Goal: Answer question/provide support: Share knowledge or assist other users

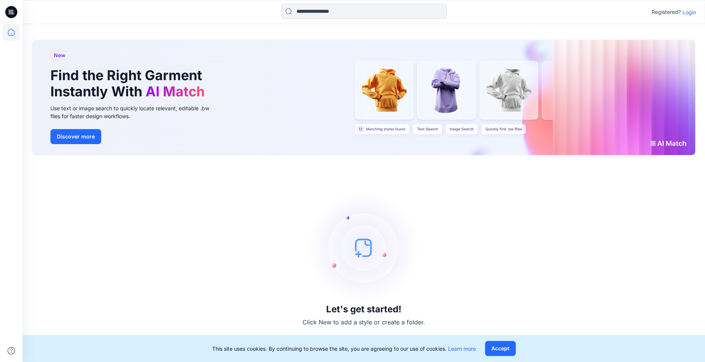
click at [692, 15] on p "Login" at bounding box center [689, 12] width 14 height 8
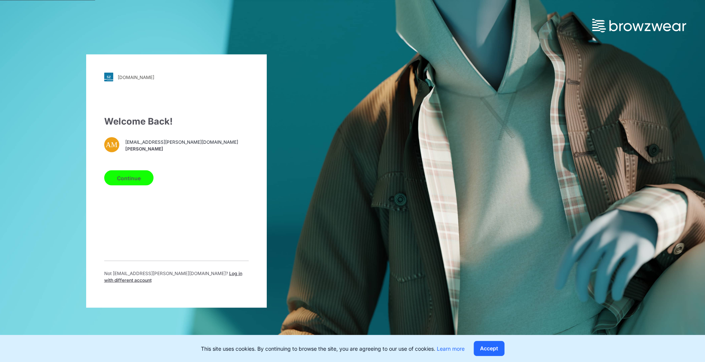
click at [126, 178] on button "Continue" at bounding box center [128, 177] width 49 height 15
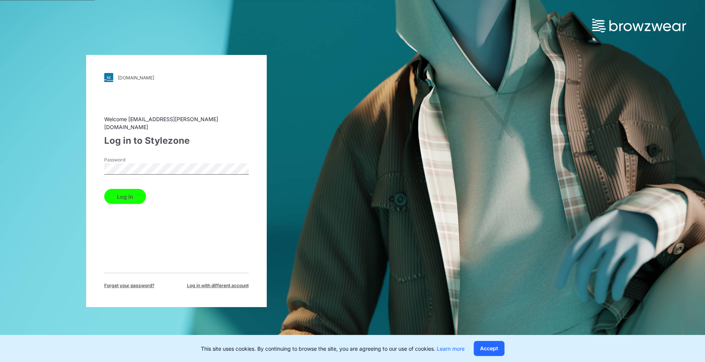
click at [129, 190] on button "Log in" at bounding box center [125, 196] width 42 height 15
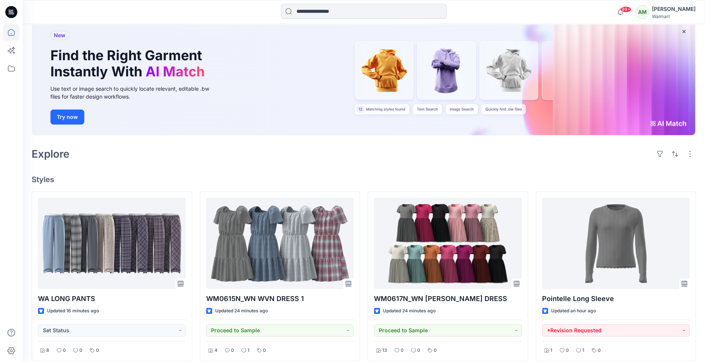
scroll to position [47, 0]
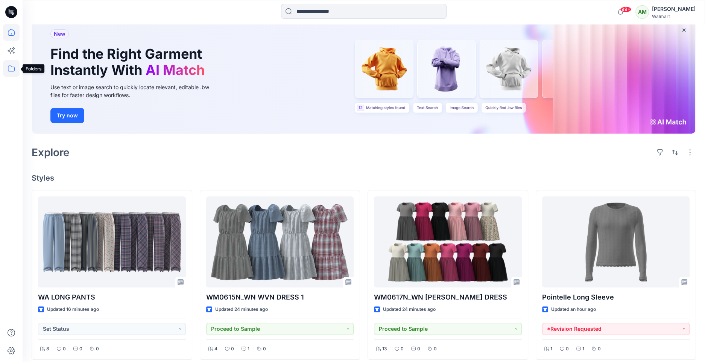
click at [11, 66] on icon at bounding box center [11, 68] width 17 height 17
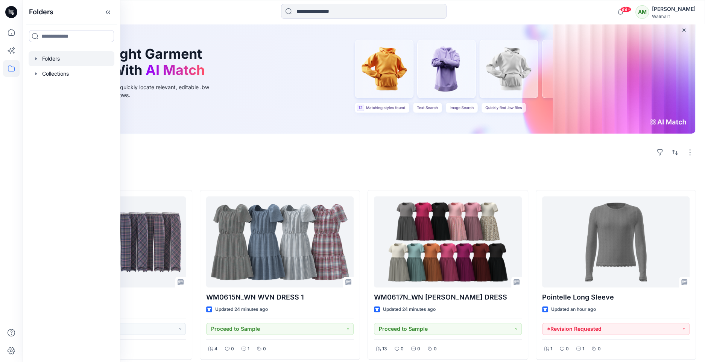
click at [37, 59] on icon "button" at bounding box center [36, 59] width 6 height 6
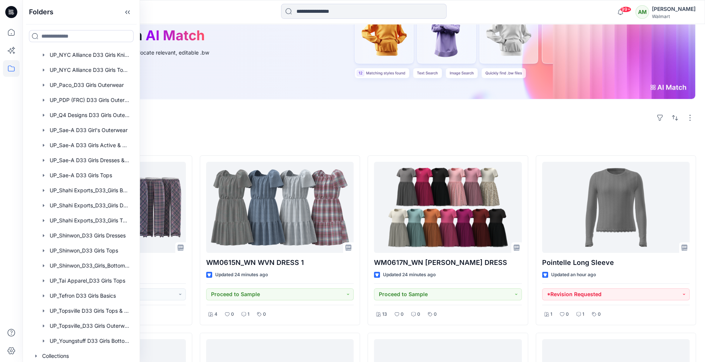
scroll to position [892, 0]
click at [87, 308] on div at bounding box center [81, 309] width 105 height 15
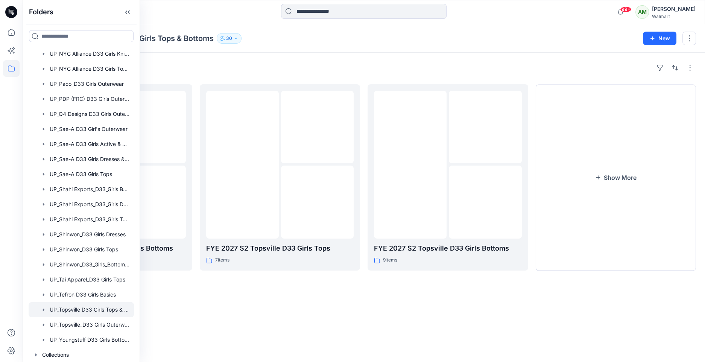
click at [429, 68] on div "Folders" at bounding box center [364, 68] width 664 height 12
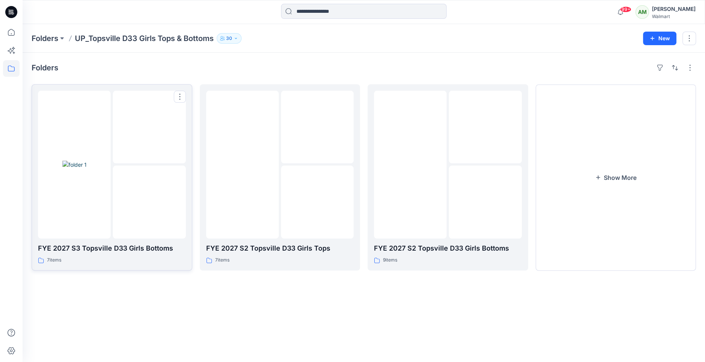
click at [149, 202] on img at bounding box center [149, 202] width 0 height 0
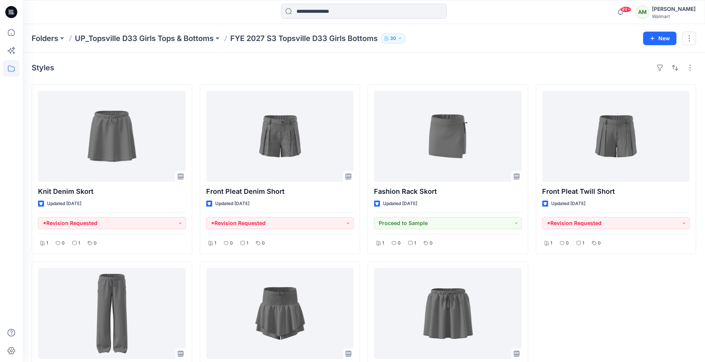
click at [502, 71] on div "Styles" at bounding box center [364, 68] width 664 height 12
click at [9, 69] on icon at bounding box center [11, 68] width 17 height 17
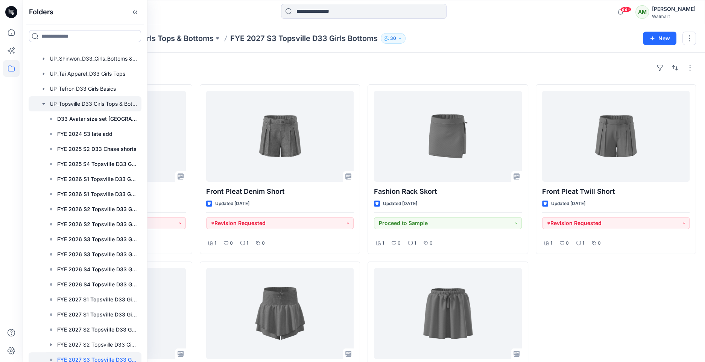
click at [42, 102] on icon "button" at bounding box center [44, 104] width 6 height 6
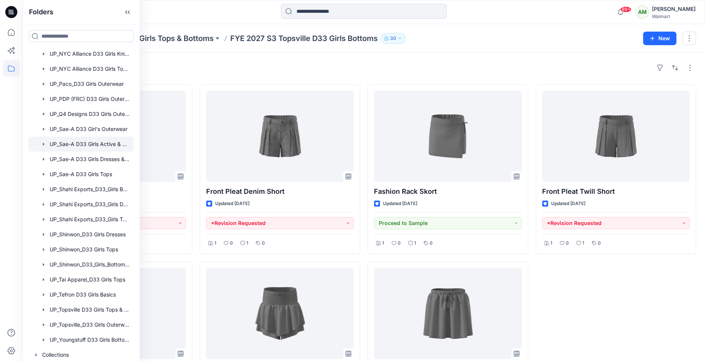
click at [101, 144] on div at bounding box center [81, 144] width 105 height 15
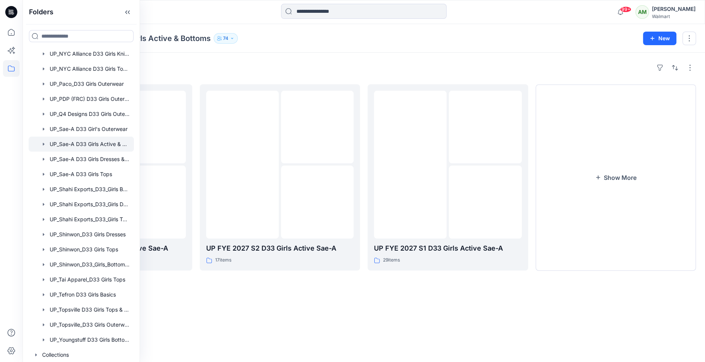
click at [412, 55] on div "Folders UP FYE 2027 S3 D33 Girls Active Sae-A 23 items UP FYE 2027 S2 D33 Girls…" at bounding box center [364, 207] width 682 height 309
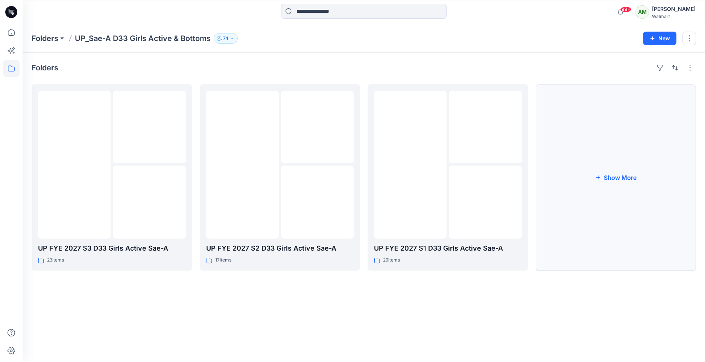
click at [597, 173] on button "Show More" at bounding box center [616, 177] width 161 height 186
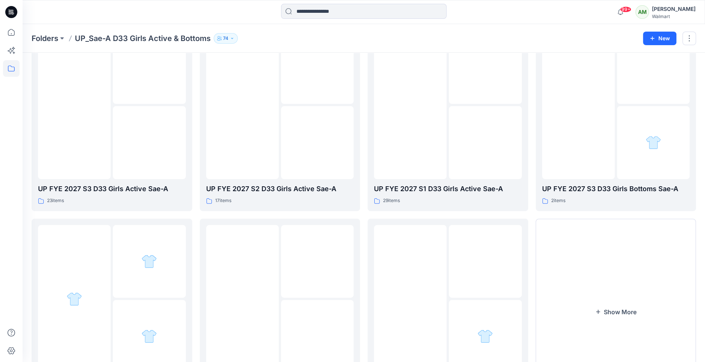
scroll to position [60, 0]
click at [578, 104] on img at bounding box center [578, 104] width 0 height 0
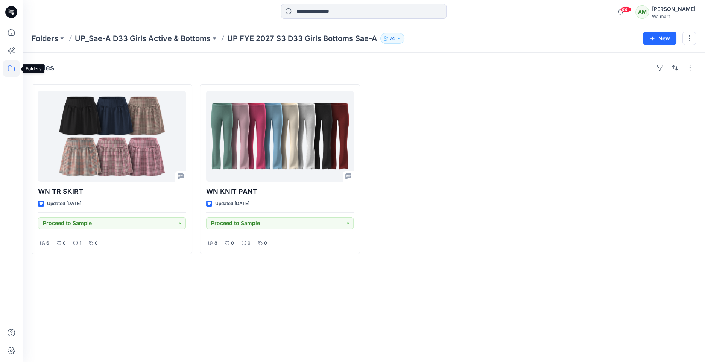
click at [9, 70] on icon at bounding box center [11, 68] width 17 height 17
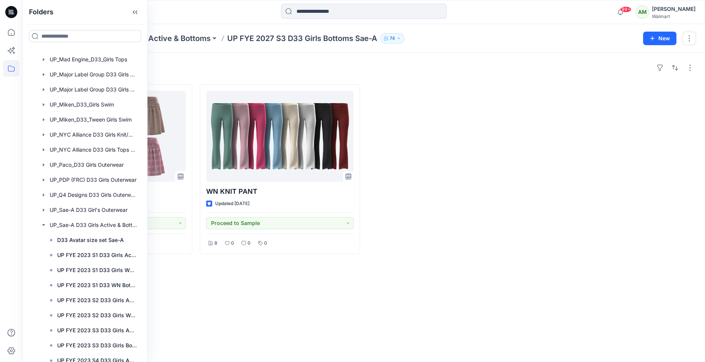
scroll to position [750, 0]
click at [45, 285] on icon "button" at bounding box center [44, 286] width 6 height 6
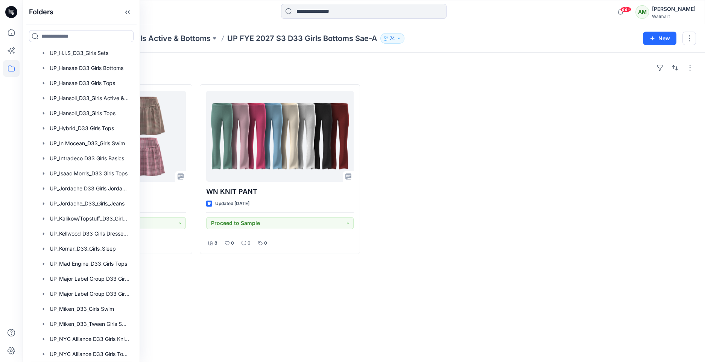
scroll to position [589, 0]
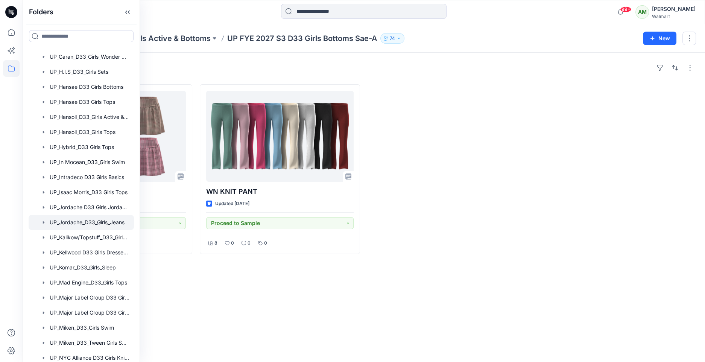
click at [92, 220] on div at bounding box center [81, 222] width 105 height 15
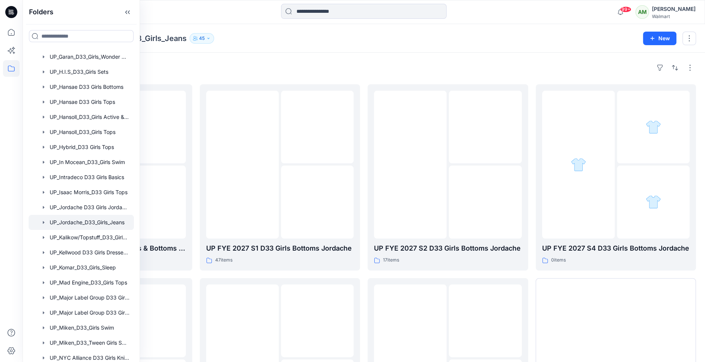
click at [539, 57] on div "Folders UP FYE 2027 S3 D33 Girls Tops & Bottoms Jordache 26 items D33 Avatar si…" at bounding box center [364, 269] width 682 height 432
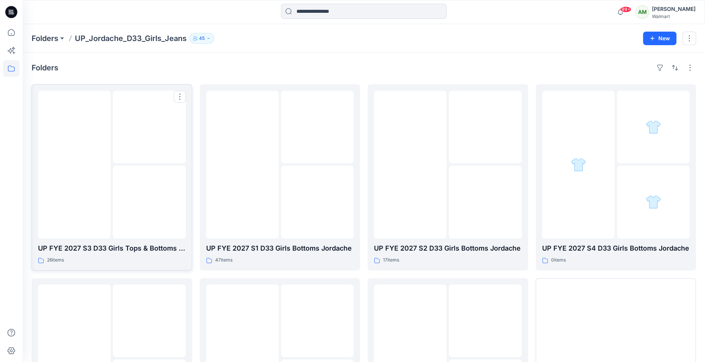
click at [149, 202] on img at bounding box center [149, 202] width 0 height 0
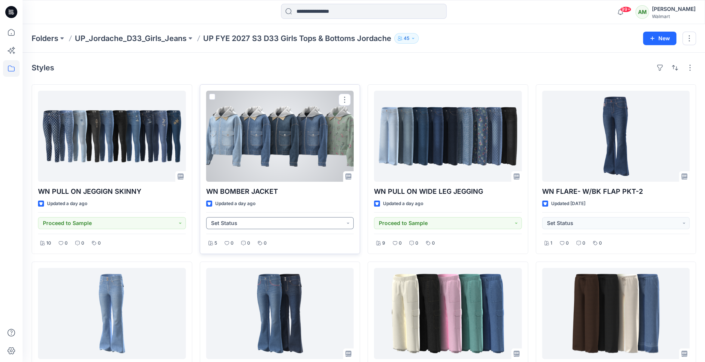
click at [231, 219] on button "Set Status" at bounding box center [280, 223] width 148 height 12
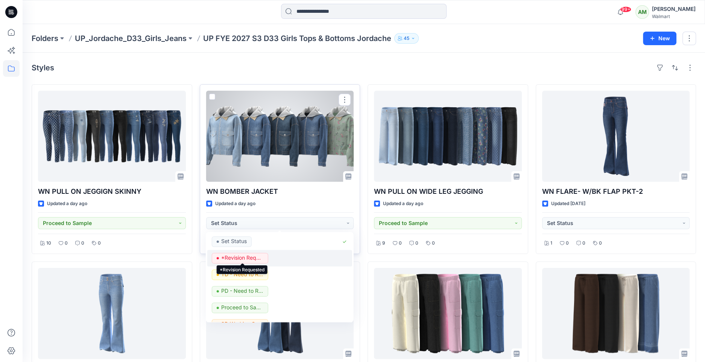
click at [245, 257] on p "*Revision Requested" at bounding box center [242, 258] width 42 height 10
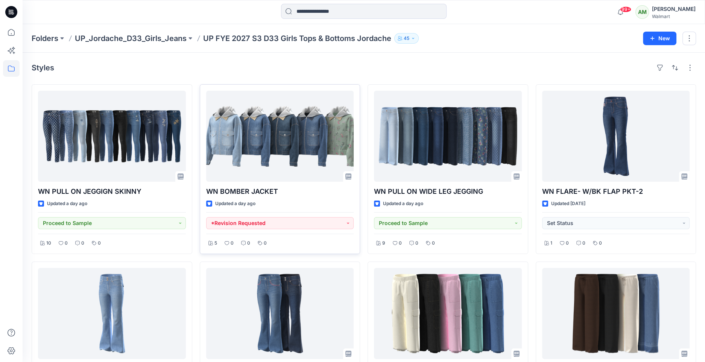
click at [8, 68] on icon at bounding box center [11, 68] width 7 height 6
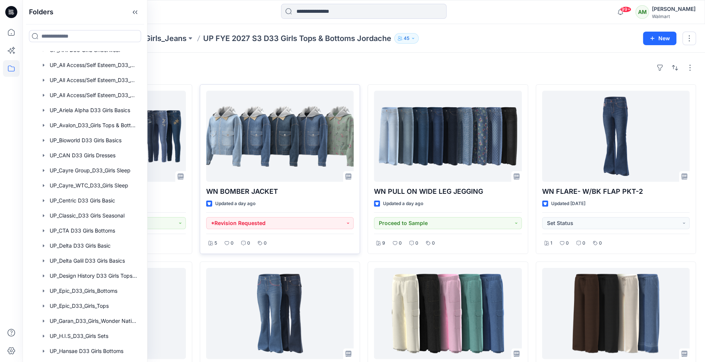
scroll to position [564, 0]
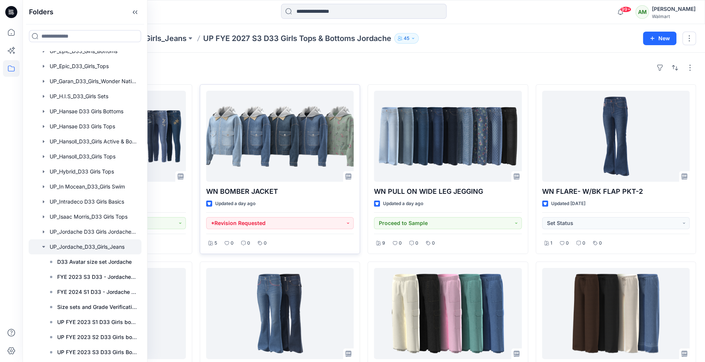
click at [46, 246] on icon "button" at bounding box center [44, 247] width 6 height 6
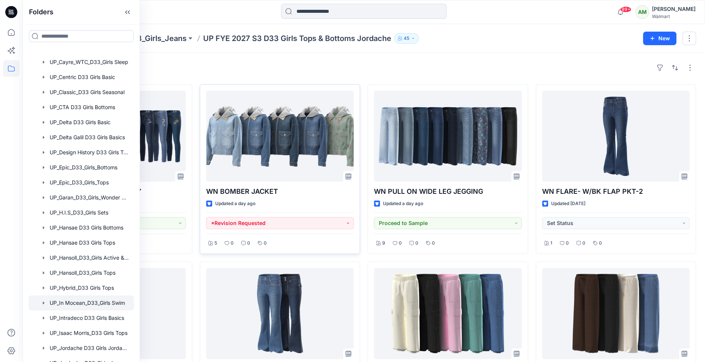
scroll to position [448, 0]
click at [95, 167] on div at bounding box center [81, 166] width 105 height 15
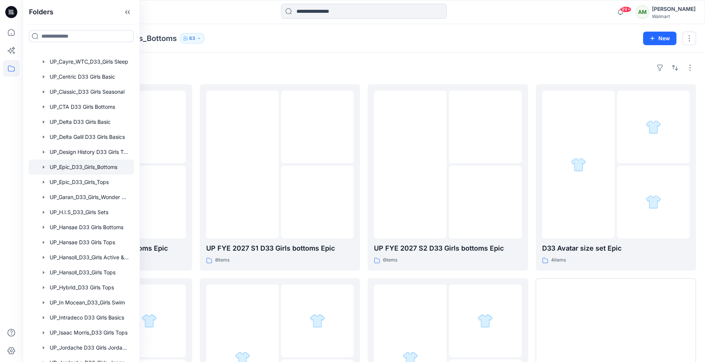
click at [364, 53] on div "Folders UP FYE 2027 S3 D33 Girls bottoms Epic 9 items UP FYE 2026 S3 GIRLS BOTT…" at bounding box center [364, 269] width 682 height 432
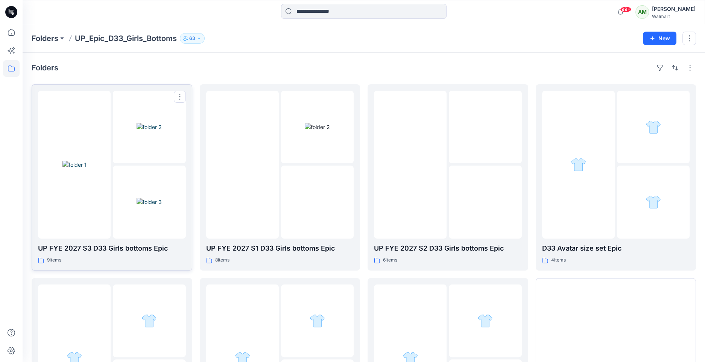
click at [86, 168] on img at bounding box center [74, 165] width 24 height 8
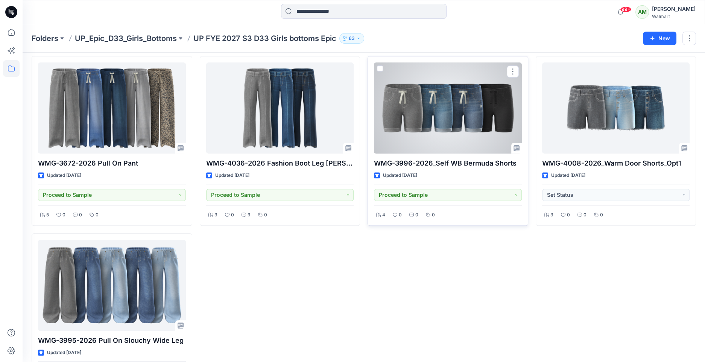
scroll to position [211, 0]
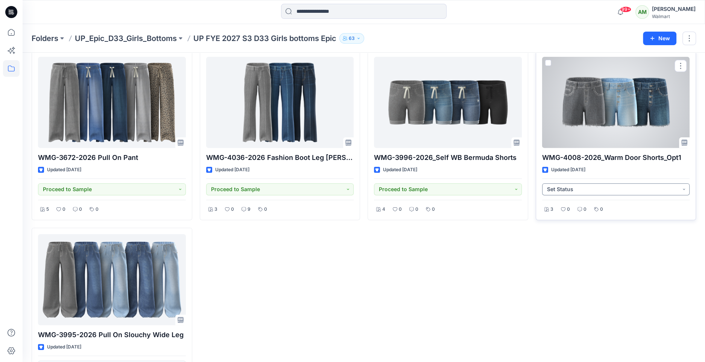
click at [569, 186] on button "Set Status" at bounding box center [616, 189] width 148 height 12
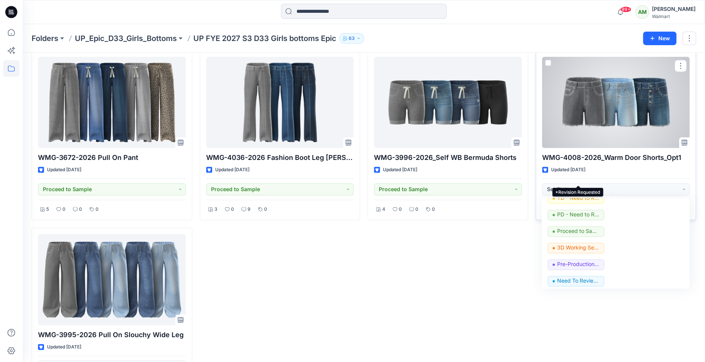
scroll to position [43, 0]
click at [580, 228] on p "Proceed to Sample" at bounding box center [578, 230] width 42 height 10
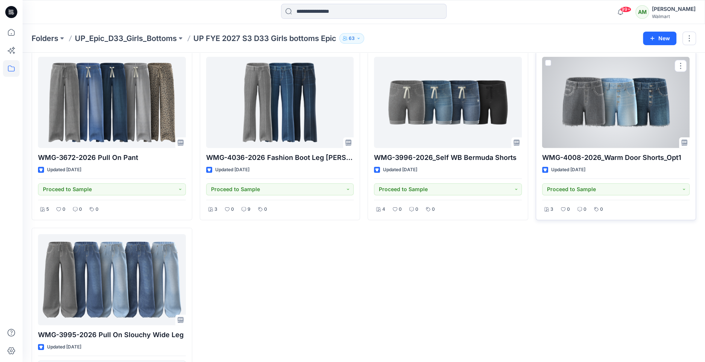
scroll to position [243, 0]
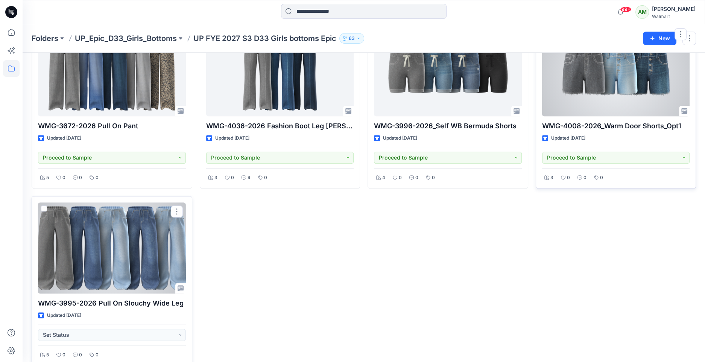
click at [137, 249] on div at bounding box center [112, 247] width 148 height 91
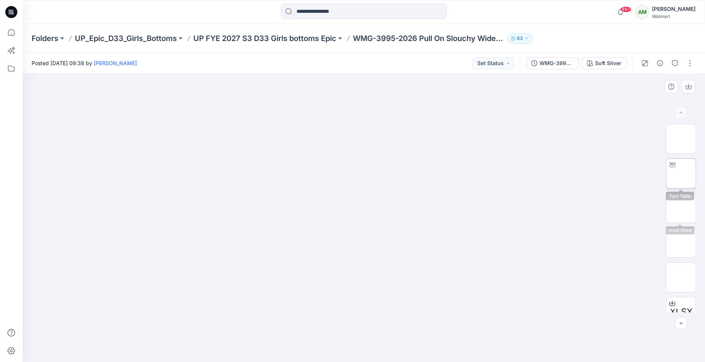
click at [681, 173] on img at bounding box center [681, 173] width 0 height 0
drag, startPoint x: 366, startPoint y: 354, endPoint x: 364, endPoint y: 349, distance: 5.0
click at [364, 349] on icon at bounding box center [365, 339] width 228 height 28
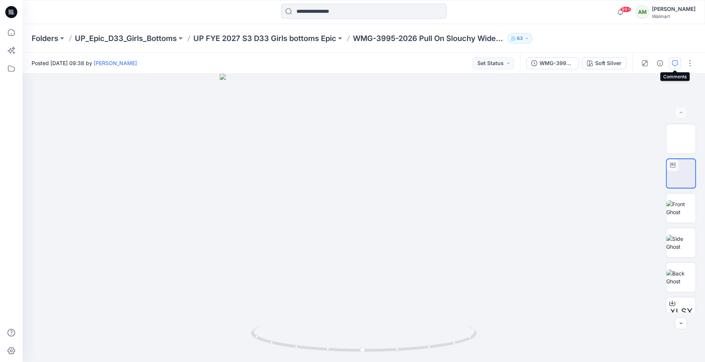
click at [675, 62] on icon "button" at bounding box center [675, 63] width 6 height 6
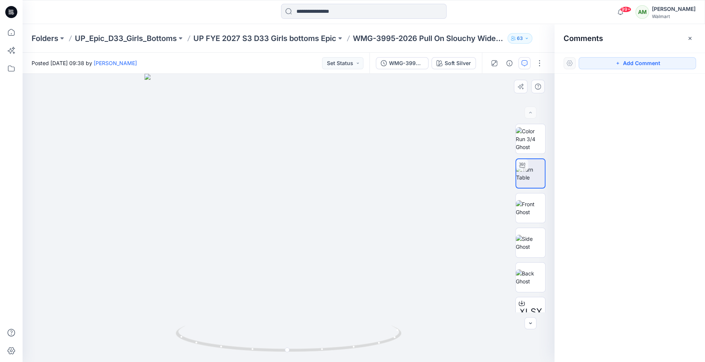
click at [299, 238] on div at bounding box center [289, 218] width 532 height 288
click at [654, 61] on button "Add Comment" at bounding box center [636, 63] width 117 height 12
click at [297, 241] on div "1" at bounding box center [289, 218] width 532 height 288
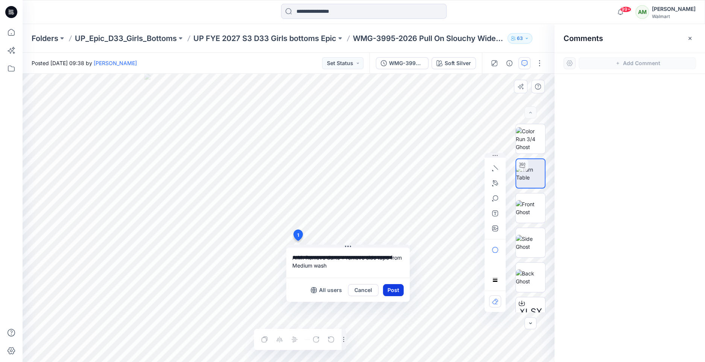
type textarea "**********"
click at [388, 288] on button "Post" at bounding box center [393, 290] width 21 height 12
click at [390, 288] on button "Post" at bounding box center [393, 290] width 21 height 12
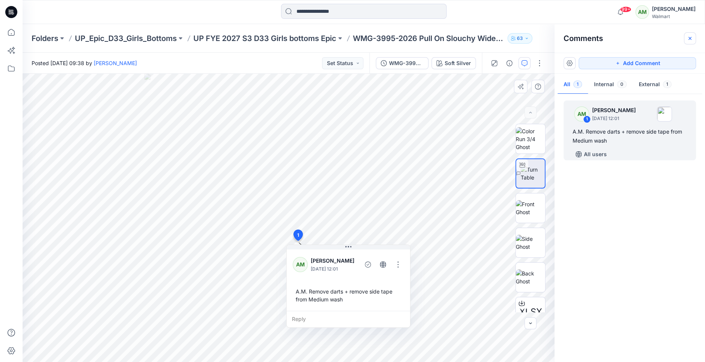
click at [691, 40] on icon "button" at bounding box center [690, 38] width 6 height 6
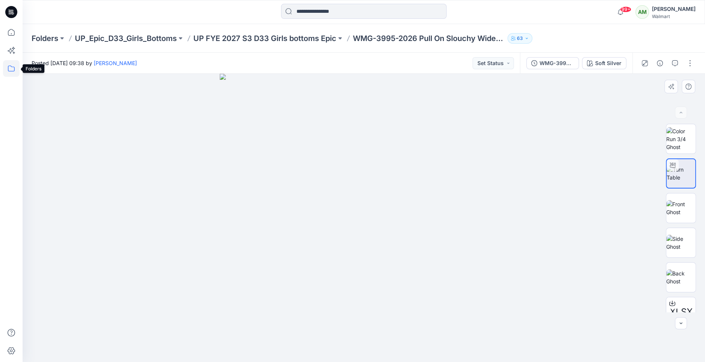
click at [10, 68] on icon at bounding box center [11, 68] width 17 height 17
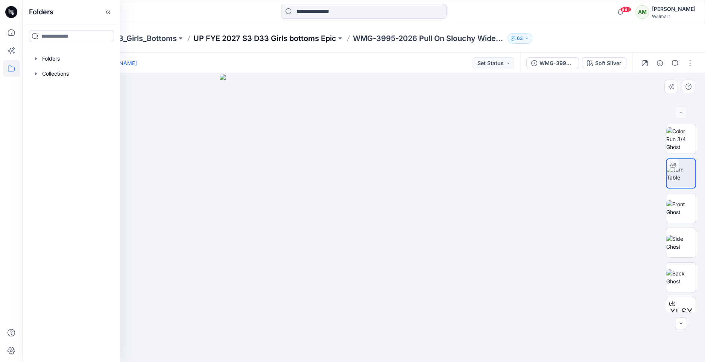
click at [311, 39] on p "UP FYE 2027 S3 D33 Girls bottoms Epic" at bounding box center [264, 38] width 143 height 11
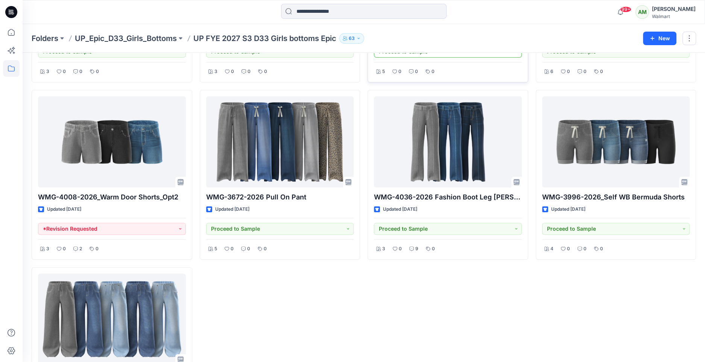
scroll to position [253, 0]
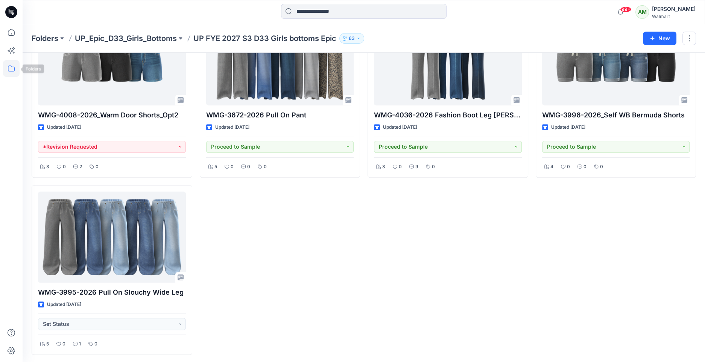
click at [12, 63] on icon at bounding box center [11, 68] width 17 height 17
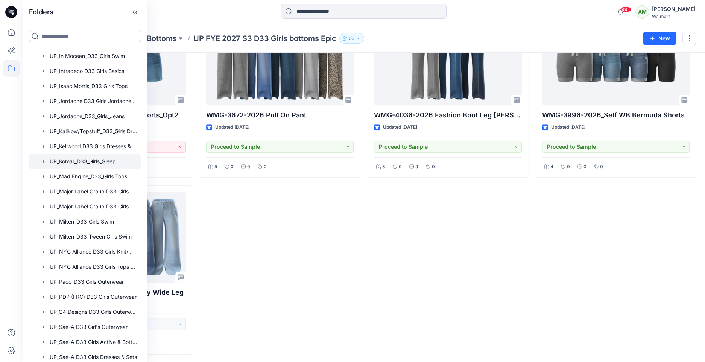
scroll to position [1054, 0]
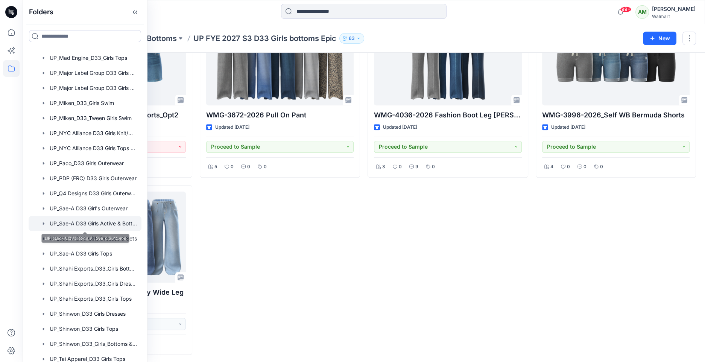
click at [106, 225] on div at bounding box center [85, 223] width 113 height 15
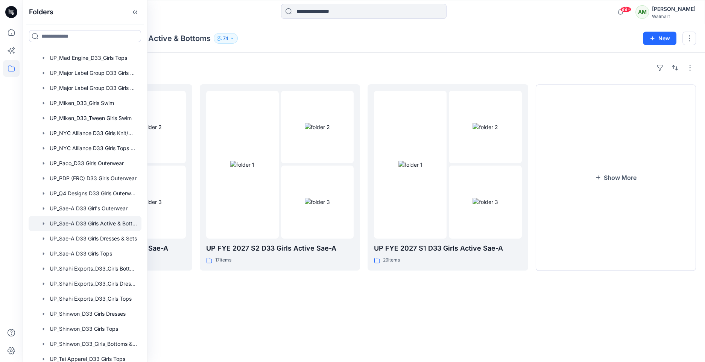
click at [225, 320] on div "Folders UP FYE 2027 S3 D33 Girls Active Sae-A 23 items UP FYE 2027 S2 D33 Girls…" at bounding box center [364, 207] width 682 height 309
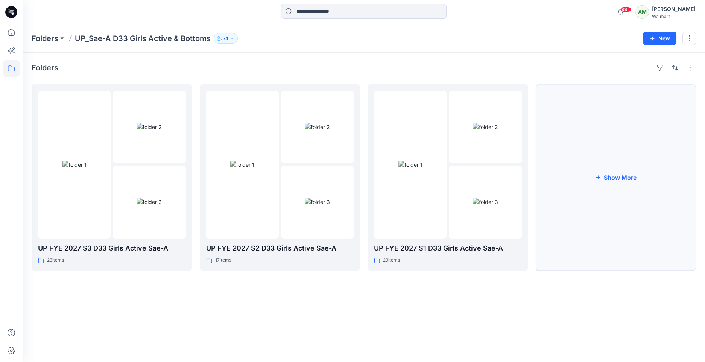
click at [619, 171] on button "Show More" at bounding box center [616, 177] width 161 height 186
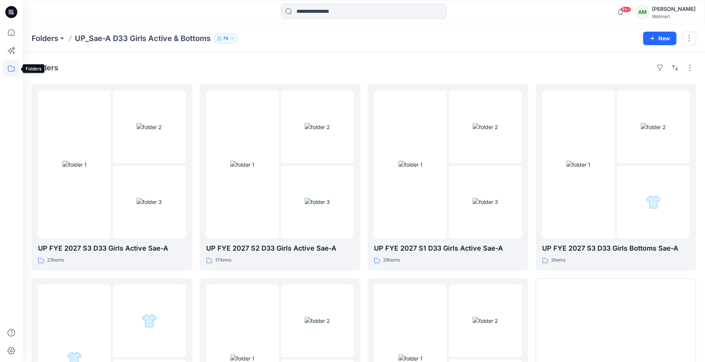
click at [9, 68] on icon at bounding box center [11, 68] width 17 height 17
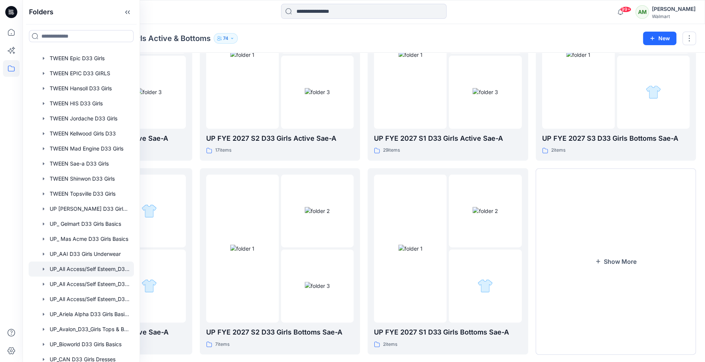
scroll to position [121, 0]
click at [89, 196] on div at bounding box center [81, 193] width 105 height 15
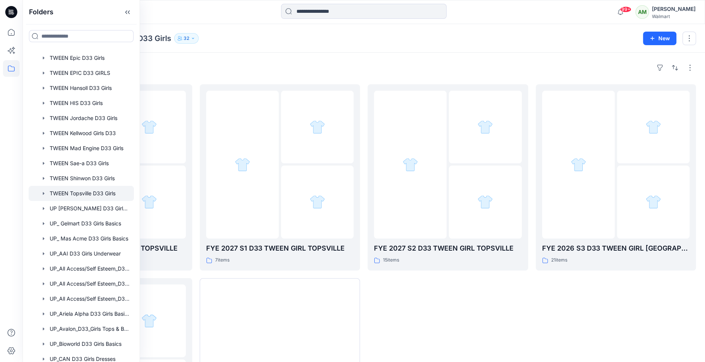
click at [380, 55] on div "Folders FYE 2027 S3 D33 TWEEN GIRL TOPSVILLE 16 items FYE 2026 S4 D33 TWEEN GIR…" at bounding box center [364, 362] width 682 height 619
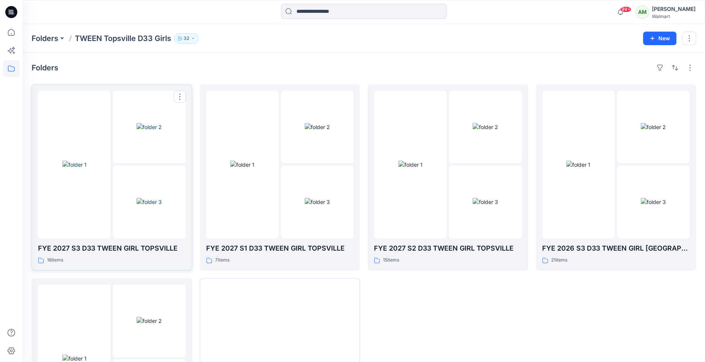
click at [137, 198] on img at bounding box center [149, 202] width 25 height 8
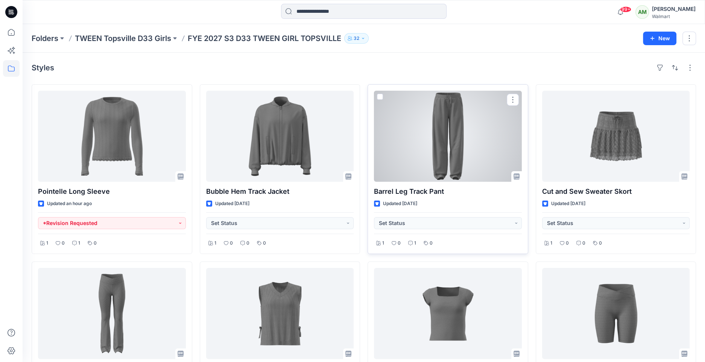
click at [450, 143] on div at bounding box center [448, 136] width 148 height 91
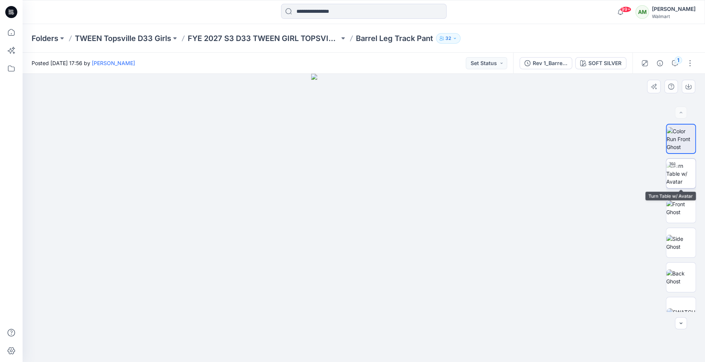
click at [685, 174] on img at bounding box center [680, 174] width 29 height 24
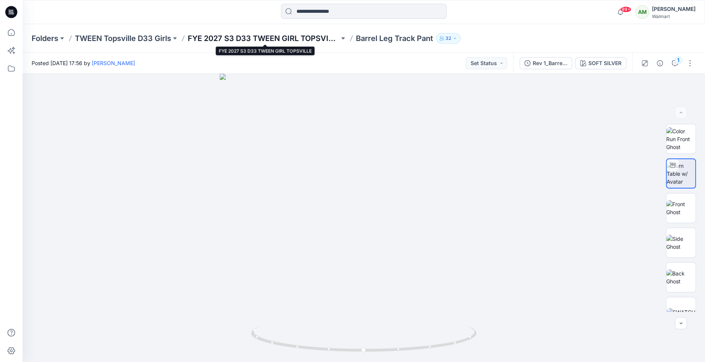
click at [314, 36] on p "FYE 2027 S3 D33 TWEEN GIRL TOPSVILLE" at bounding box center [264, 38] width 152 height 11
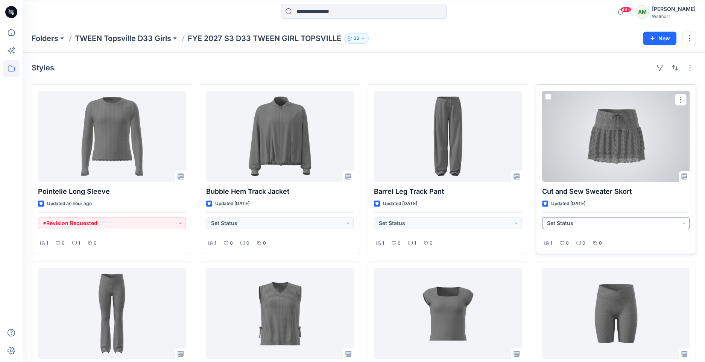
click at [577, 222] on button "Set Status" at bounding box center [616, 223] width 148 height 12
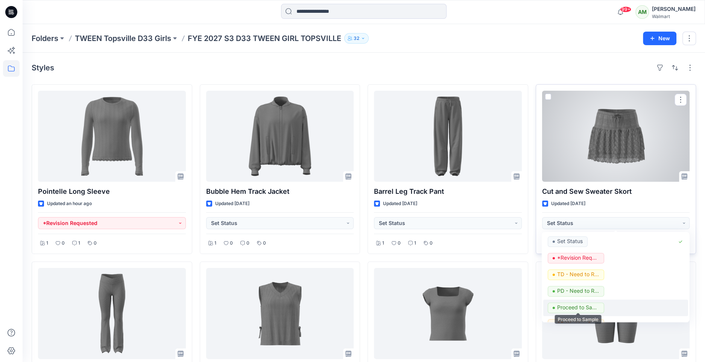
click at [579, 305] on p "Proceed to Sample" at bounding box center [578, 307] width 42 height 10
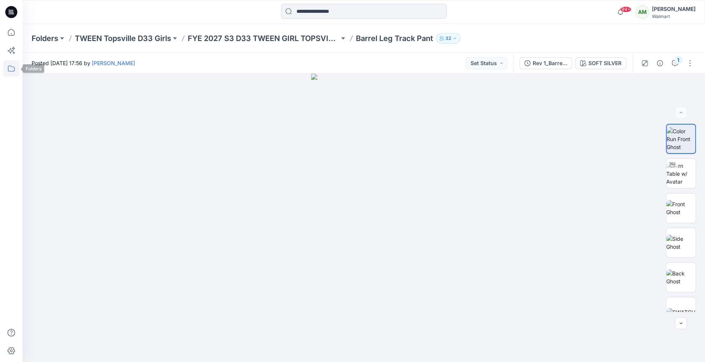
click at [13, 70] on icon at bounding box center [11, 68] width 17 height 17
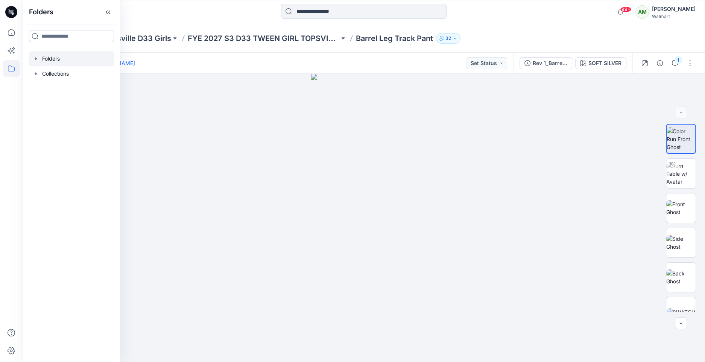
click at [39, 59] on div at bounding box center [72, 58] width 86 height 15
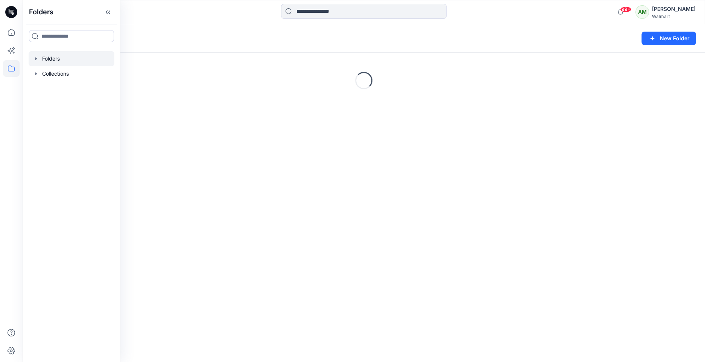
click at [38, 59] on icon "button" at bounding box center [36, 59] width 6 height 6
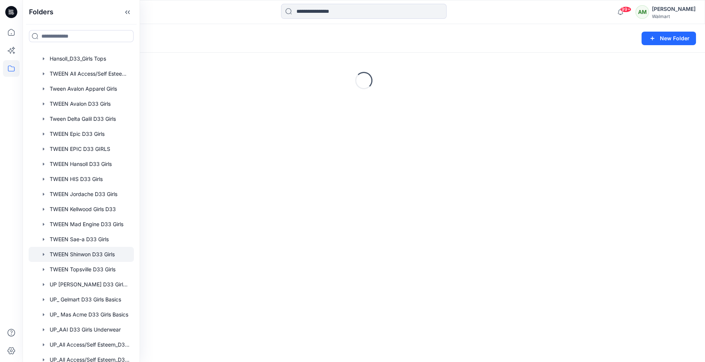
scroll to position [15, 0]
click at [79, 267] on div at bounding box center [81, 268] width 105 height 15
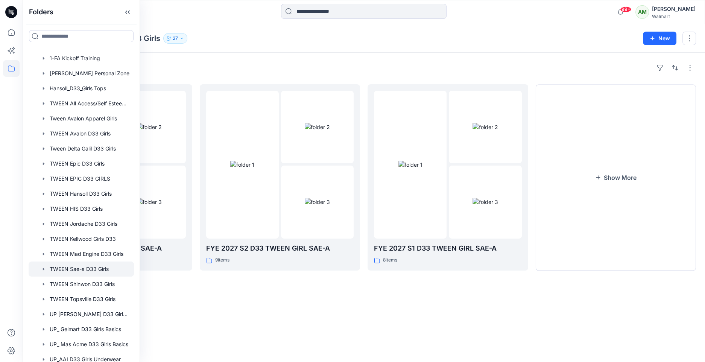
click at [325, 57] on div "Folders FYE 2027 S3 D33 TWEEN GIRL SAE-A 7 items FYE 2027 S2 D33 TWEEN GIRL SAE…" at bounding box center [364, 266] width 682 height 427
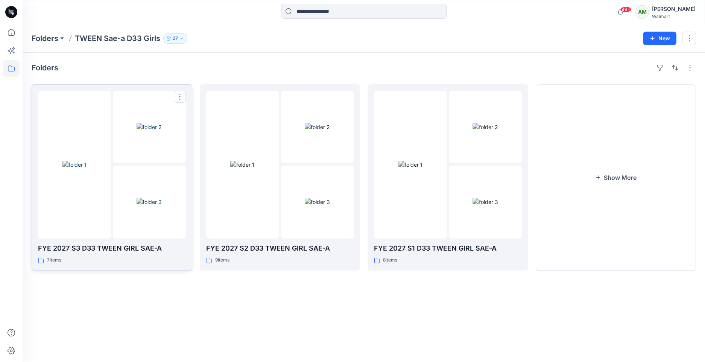
click at [137, 198] on img at bounding box center [149, 202] width 25 height 8
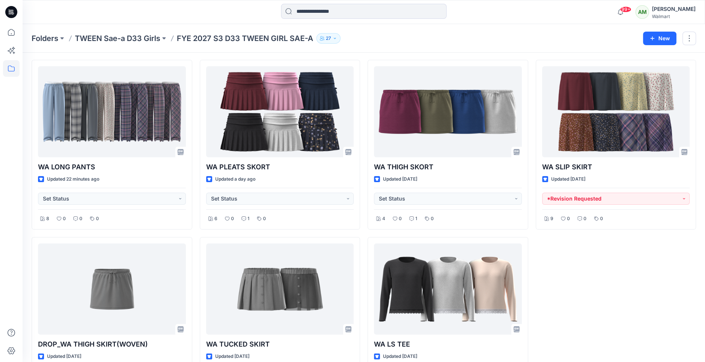
scroll to position [25, 0]
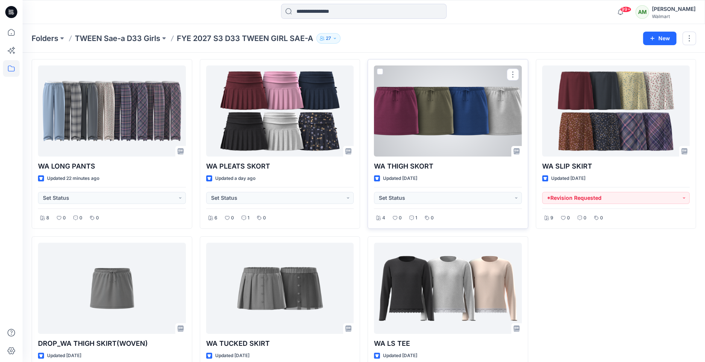
click at [466, 121] on div at bounding box center [448, 110] width 148 height 91
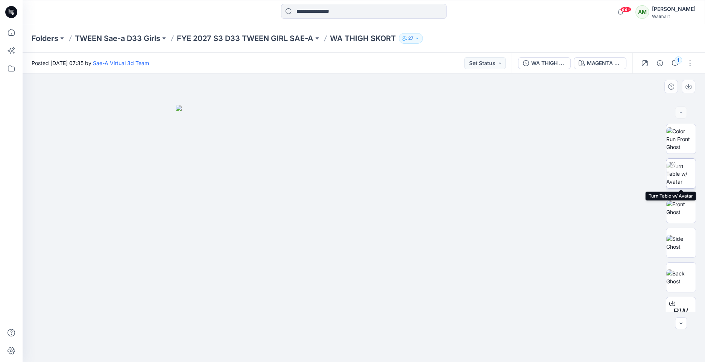
click at [681, 174] on img at bounding box center [680, 174] width 29 height 24
drag, startPoint x: 364, startPoint y: 351, endPoint x: 358, endPoint y: 358, distance: 9.9
click at [358, 354] on icon at bounding box center [365, 339] width 228 height 28
click at [498, 63] on button "Set Status" at bounding box center [484, 63] width 41 height 12
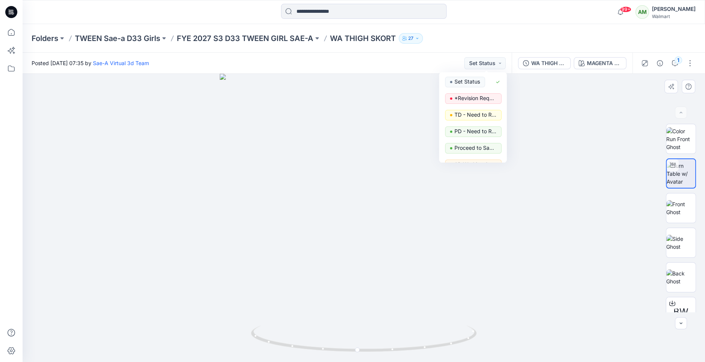
click at [366, 235] on div at bounding box center [364, 218] width 682 height 288
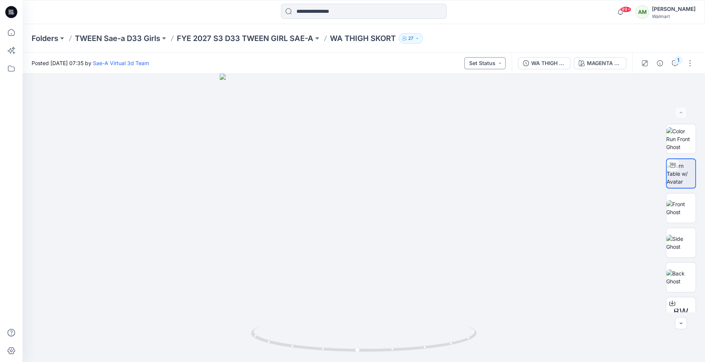
click at [497, 61] on button "Set Status" at bounding box center [484, 63] width 41 height 12
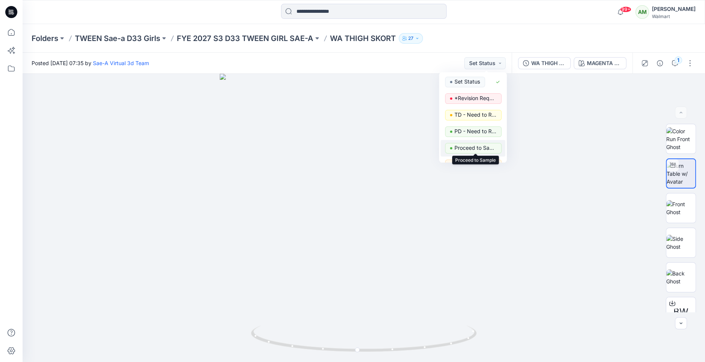
click at [475, 146] on p "Proceed to Sample" at bounding box center [475, 148] width 42 height 10
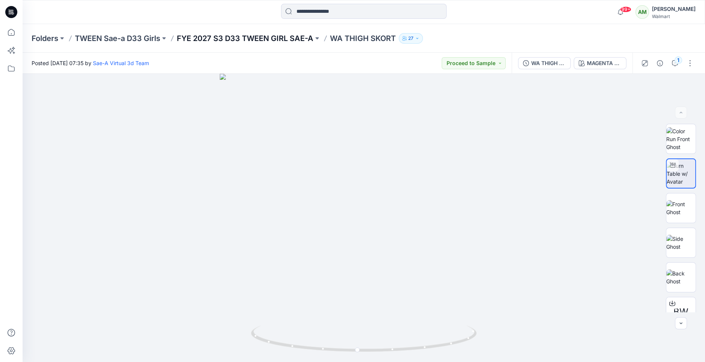
click at [282, 36] on p "FYE 2027 S3 D33 TWEEN GIRL SAE-A" at bounding box center [245, 38] width 137 height 11
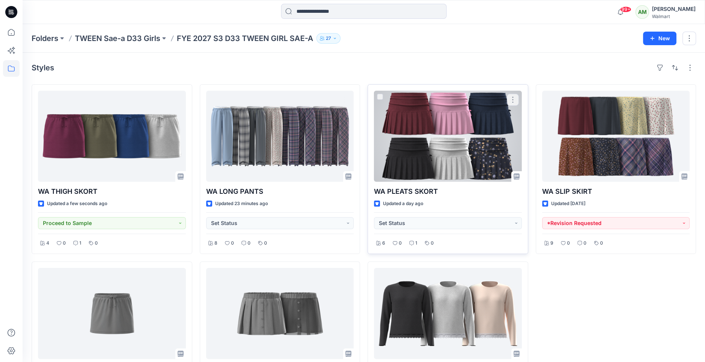
click at [443, 153] on div at bounding box center [448, 136] width 148 height 91
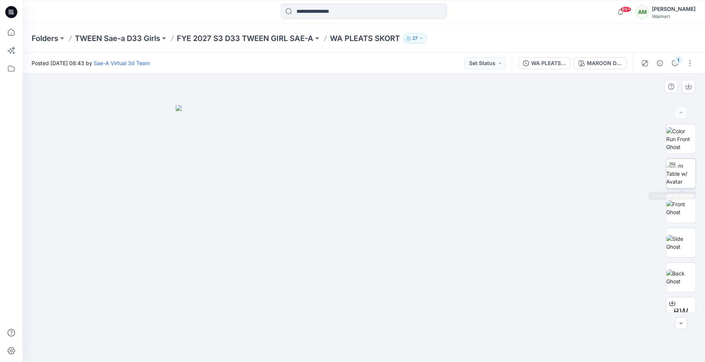
click at [678, 171] on img at bounding box center [680, 174] width 29 height 24
drag, startPoint x: 363, startPoint y: 352, endPoint x: 381, endPoint y: 347, distance: 19.0
click at [381, 347] on icon at bounding box center [365, 339] width 228 height 28
click at [500, 61] on button "Set Status" at bounding box center [484, 63] width 41 height 12
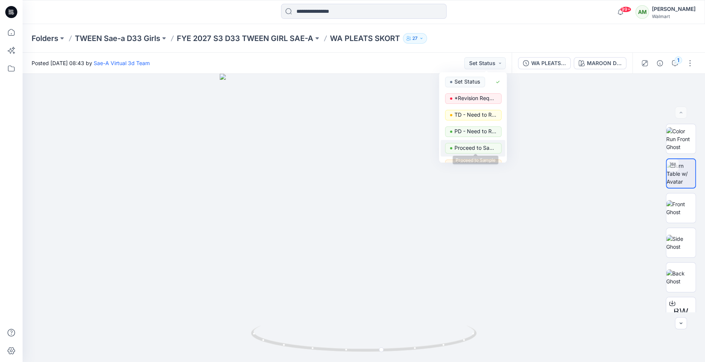
click at [473, 145] on p "Proceed to Sample" at bounding box center [475, 148] width 42 height 10
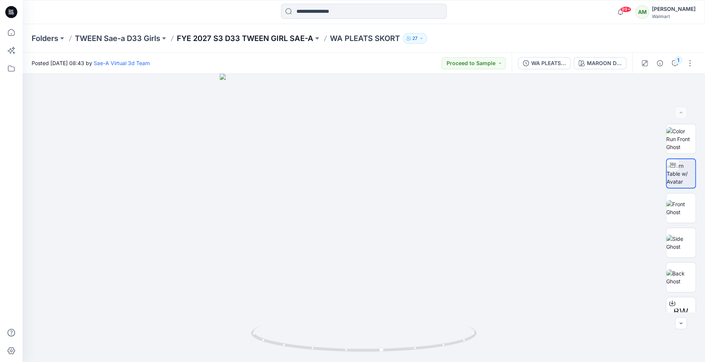
click at [266, 38] on p "FYE 2027 S3 D33 TWEEN GIRL SAE-A" at bounding box center [245, 38] width 137 height 11
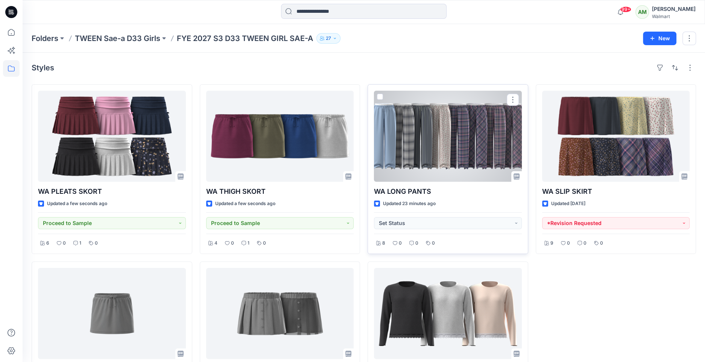
click at [462, 144] on div at bounding box center [448, 136] width 148 height 91
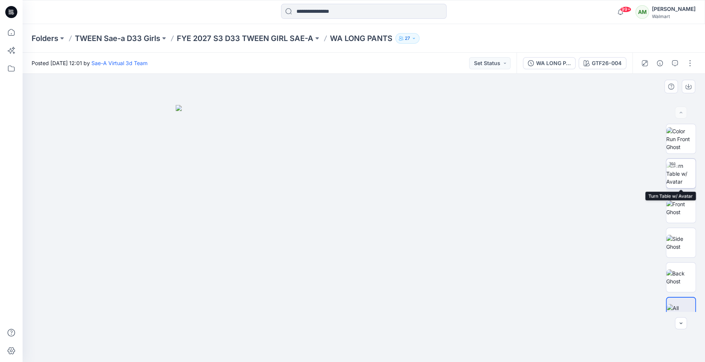
click at [680, 174] on img at bounding box center [680, 174] width 29 height 24
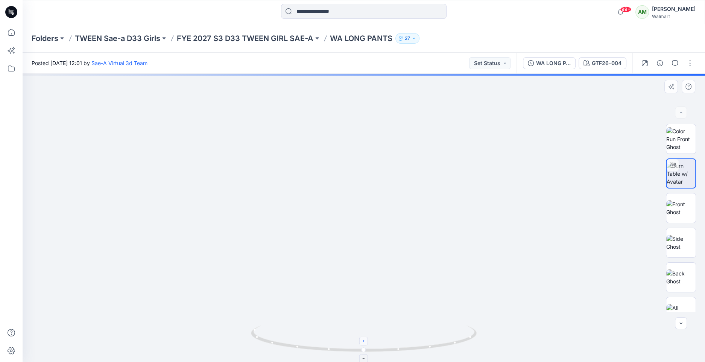
click at [361, 340] on div at bounding box center [364, 341] width 9 height 9
click at [362, 340] on icon at bounding box center [364, 341] width 5 height 5
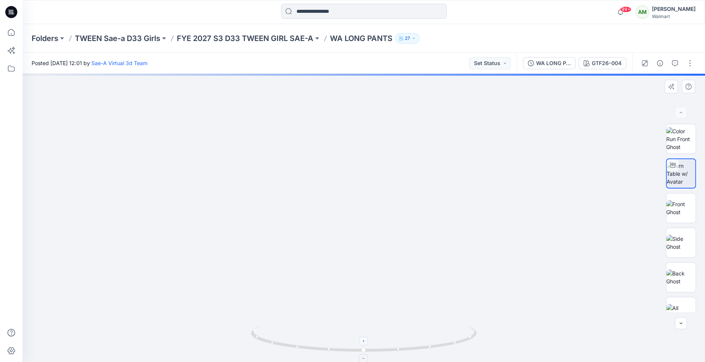
click at [362, 340] on icon at bounding box center [364, 341] width 5 height 5
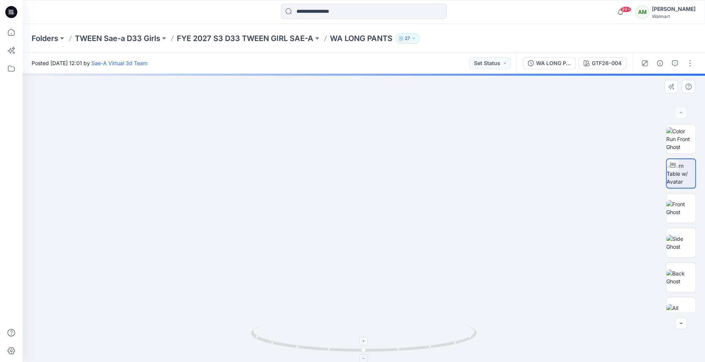
click at [362, 340] on icon at bounding box center [364, 341] width 5 height 5
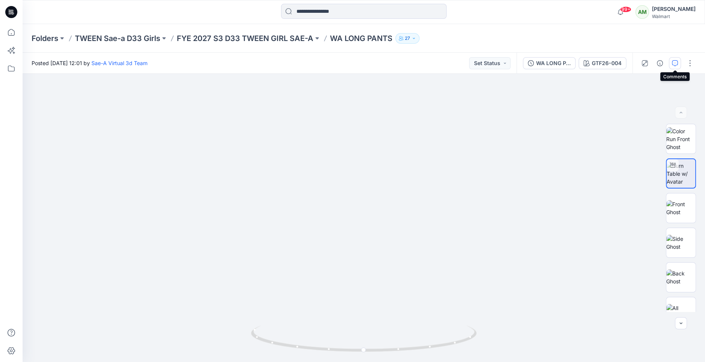
click at [675, 63] on icon "button" at bounding box center [675, 63] width 6 height 6
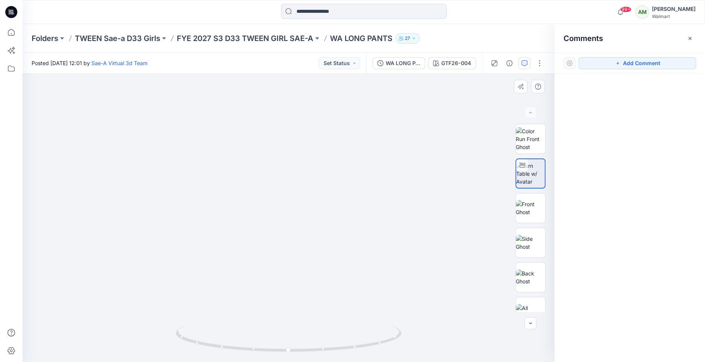
click at [298, 199] on img at bounding box center [288, 39] width 1004 height 646
click at [662, 65] on button "Add Comment" at bounding box center [636, 63] width 117 height 12
click at [288, 203] on div "1" at bounding box center [289, 218] width 532 height 288
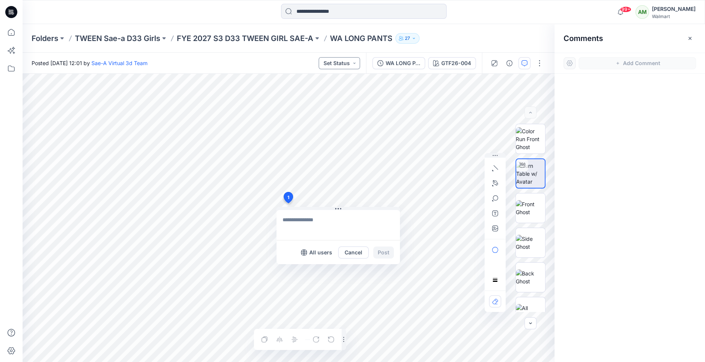
click at [355, 62] on button "Set Status" at bounding box center [339, 63] width 41 height 12
click at [271, 39] on p "FYE 2027 S3 D33 TWEEN GIRL SAE-A" at bounding box center [245, 38] width 137 height 11
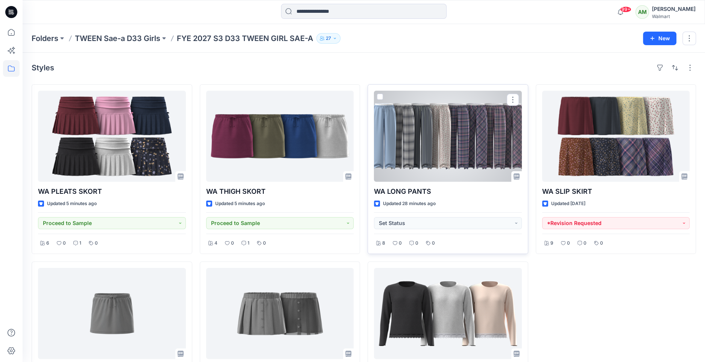
scroll to position [0, 0]
